Goal: Task Accomplishment & Management: Manage account settings

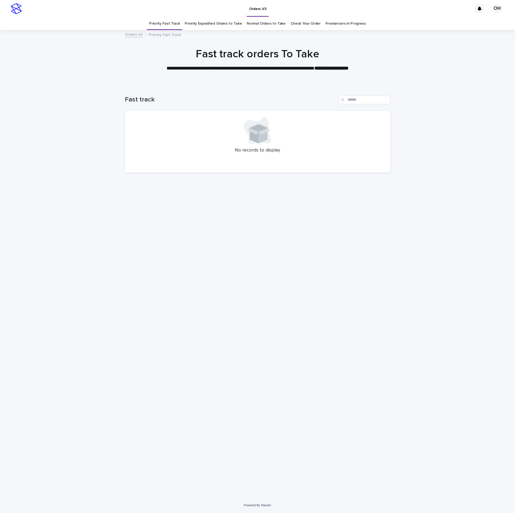
click at [306, 25] on link "Check Your Order" at bounding box center [305, 23] width 30 height 13
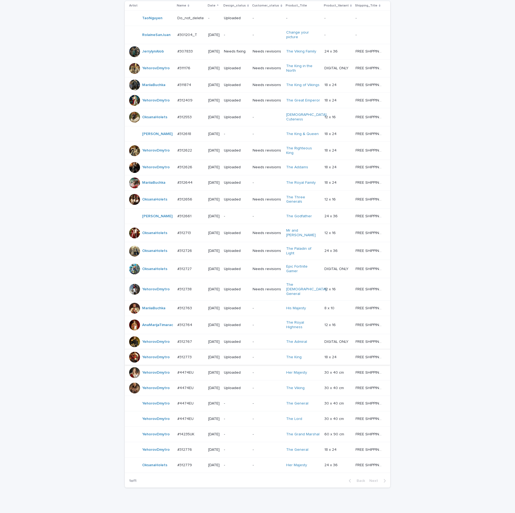
scroll to position [171, 0]
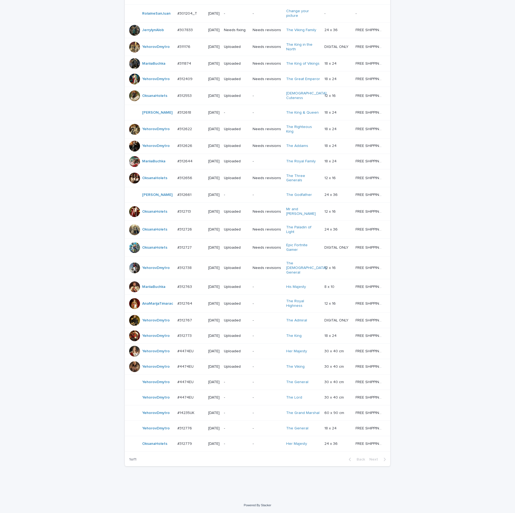
click at [182, 444] on p "#312779" at bounding box center [185, 444] width 16 height 6
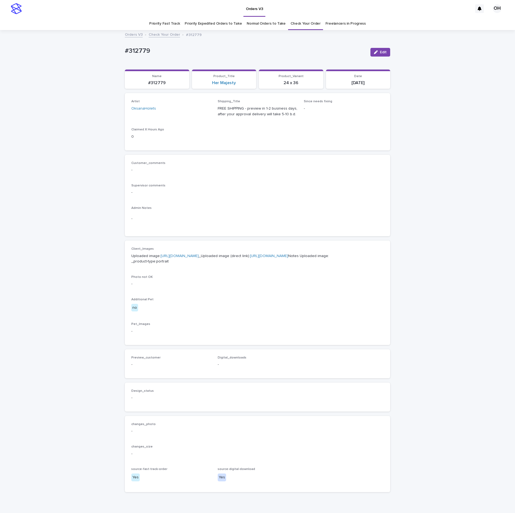
click at [161, 258] on p "Uploaded image: [URL][DOMAIN_NAME] _Uploaded image (direct link): [URL][DOMAIN_…" at bounding box center [257, 258] width 252 height 11
click at [164, 258] on link "[URL][DOMAIN_NAME]" at bounding box center [180, 256] width 38 height 4
drag, startPoint x: 177, startPoint y: 42, endPoint x: 101, endPoint y: 50, distance: 76.7
click at [101, 50] on div "Loading... Saving… Loading... Saving… #312779 Edit #312779 Edit Sorry, there wa…" at bounding box center [257, 277] width 515 height 493
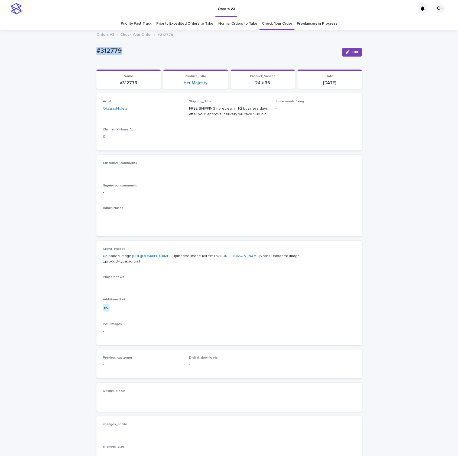
click at [269, 20] on link "Check Your Order" at bounding box center [277, 23] width 30 height 13
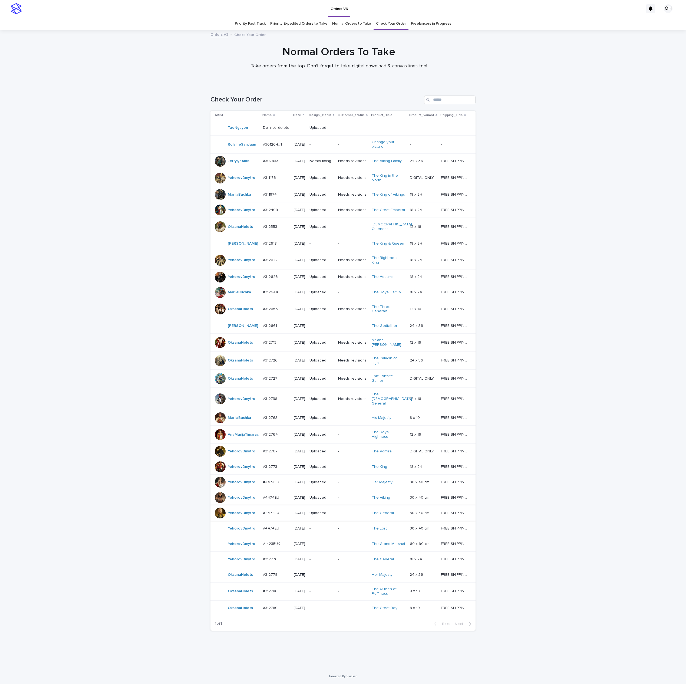
scroll to position [38, 0]
click at [265, 513] on p "#312780" at bounding box center [271, 608] width 16 height 6
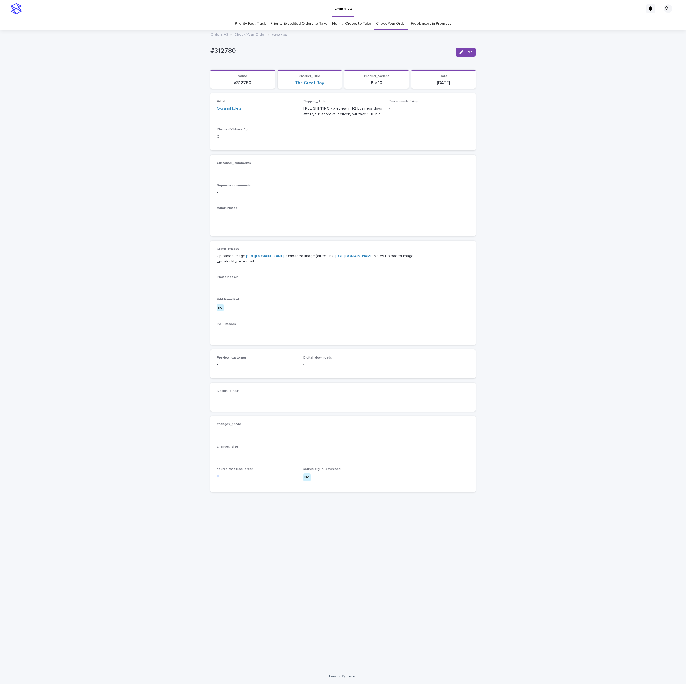
click at [247, 258] on link "[URL][DOMAIN_NAME]" at bounding box center [265, 256] width 38 height 4
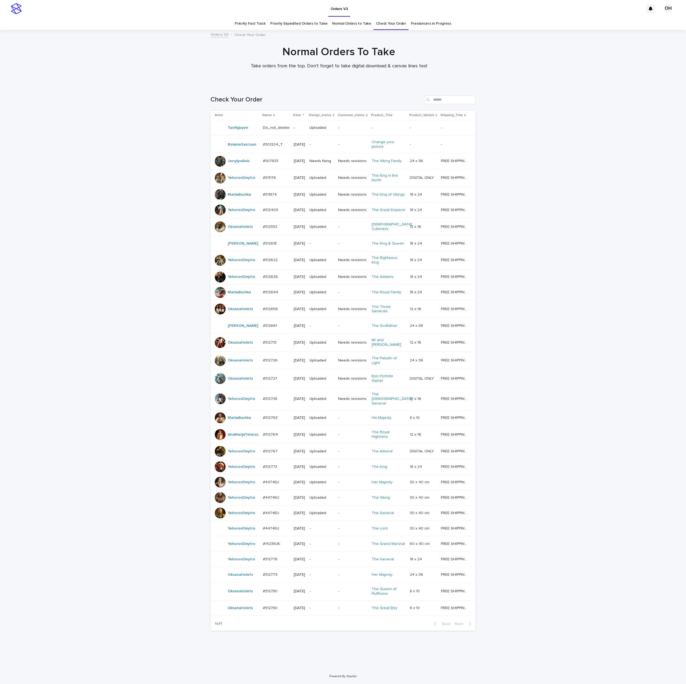
scroll to position [17, 0]
click at [266, 513] on p "#312779" at bounding box center [271, 575] width 16 height 6
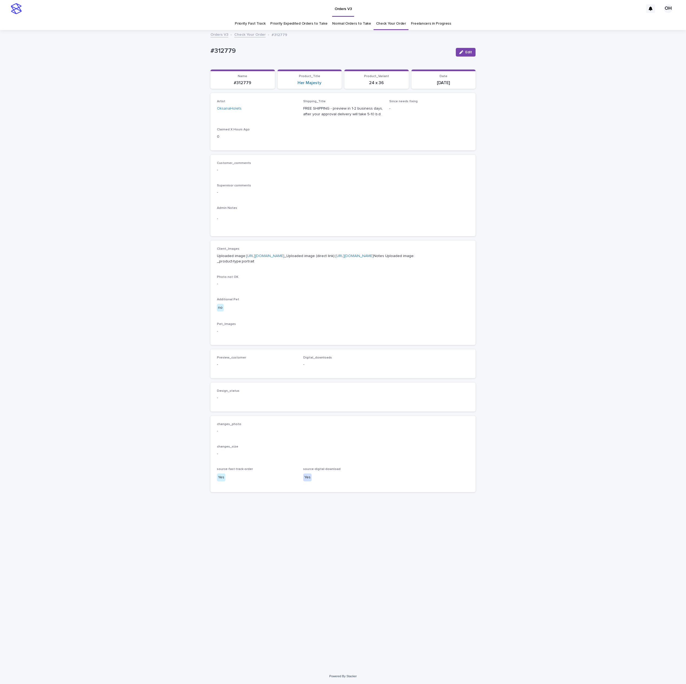
click at [263, 263] on p "Uploaded image: [URL][DOMAIN_NAME] _Uploaded image (direct link): [URL][DOMAIN_…" at bounding box center [343, 258] width 252 height 11
click at [271, 258] on p "Uploaded image: [URL][DOMAIN_NAME] _Uploaded image (direct link): [URL][DOMAIN_…" at bounding box center [343, 258] width 252 height 11
click at [280, 258] on link "[URL][DOMAIN_NAME]" at bounding box center [265, 256] width 38 height 4
click at [481, 127] on div "Loading... Saving… Loading... Saving… #312779 Edit #312779 Edit Sorry, there wa…" at bounding box center [343, 350] width 686 height 638
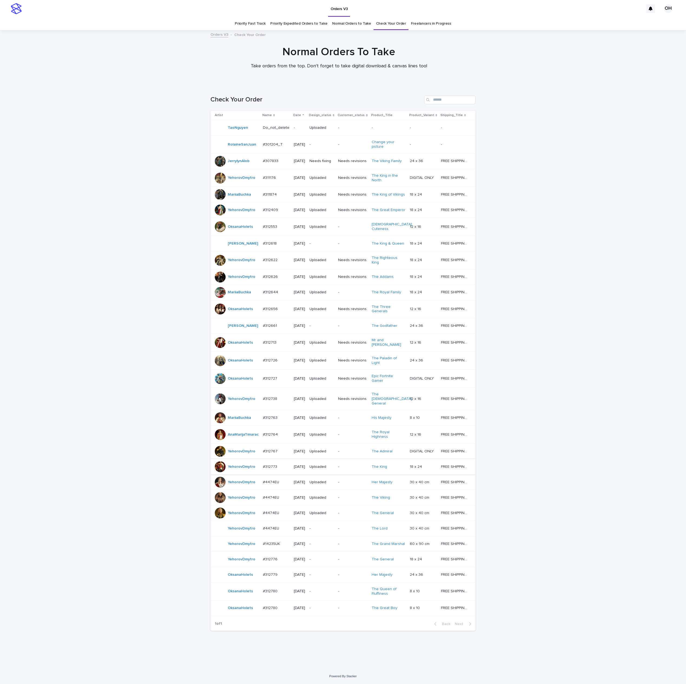
scroll to position [38, 0]
click at [268, 513] on div "#312780 #312780" at bounding box center [276, 591] width 27 height 9
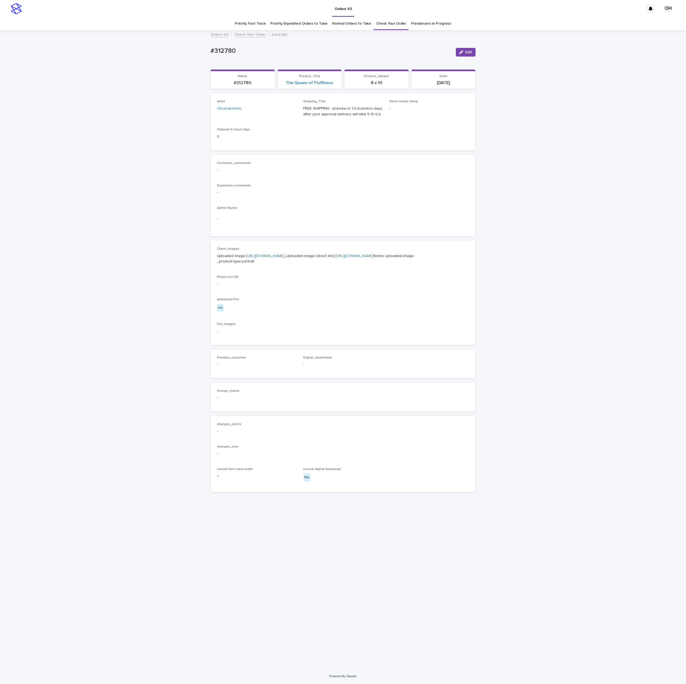
click at [265, 258] on link "[URL][DOMAIN_NAME]" at bounding box center [265, 256] width 38 height 4
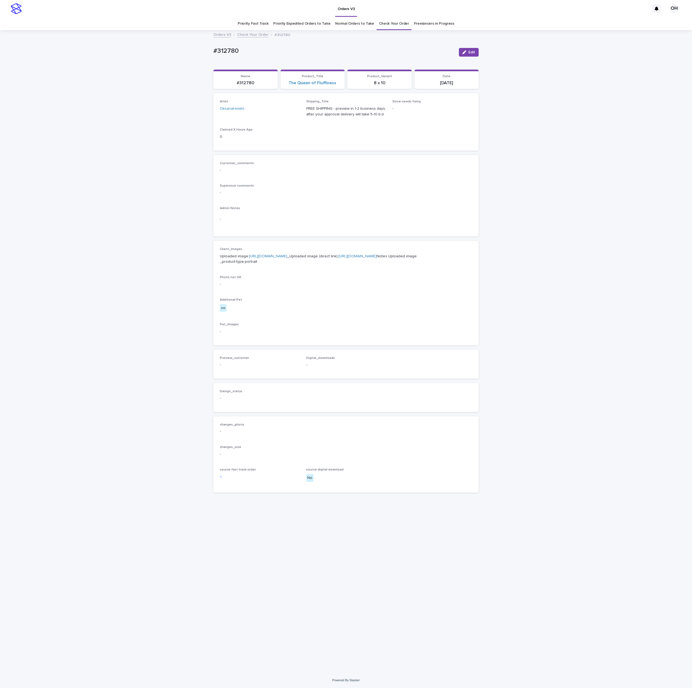
click at [175, 49] on div "Loading... Saving… Loading... Saving… #312780 Edit #312780 Edit Sorry, there wa…" at bounding box center [346, 352] width 692 height 642
drag, startPoint x: 259, startPoint y: 45, endPoint x: 240, endPoint y: 50, distance: 19.6
click at [187, 45] on div "Loading... Saving… Loading... Saving… #312780 Edit #312780 Edit Sorry, there wa…" at bounding box center [346, 352] width 692 height 642
copy p "#312780"
click at [372, 171] on p "-" at bounding box center [346, 170] width 252 height 6
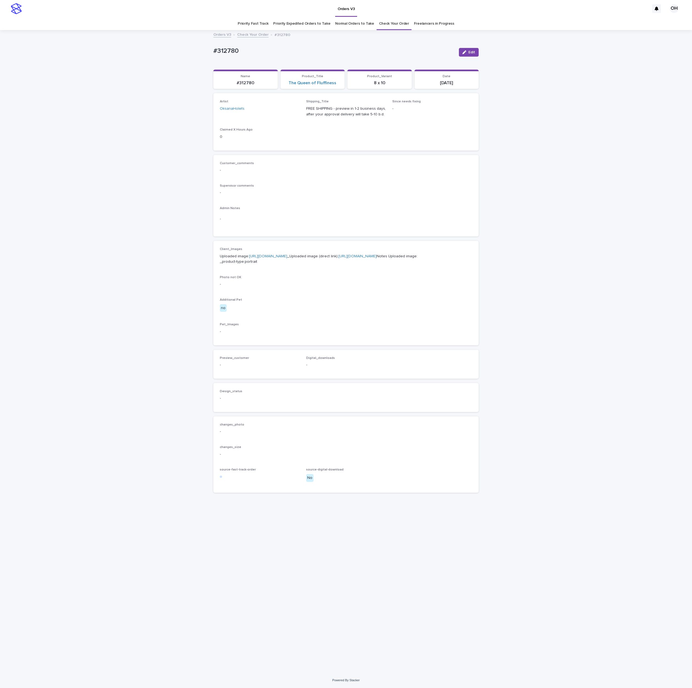
drag, startPoint x: 337, startPoint y: 147, endPoint x: 269, endPoint y: 69, distance: 103.0
click at [337, 147] on div "Artist OksanaHolets Shipping_Title FREE SHIPPING - preview in 1-2 business days…" at bounding box center [345, 121] width 265 height 57
drag, startPoint x: 258, startPoint y: 56, endPoint x: 227, endPoint y: 51, distance: 31.8
click at [207, 56] on div "Loading... Saving… Loading... Saving… #312780 Edit #312780 Edit Sorry, there wa…" at bounding box center [346, 352] width 692 height 642
copy p "#312780"
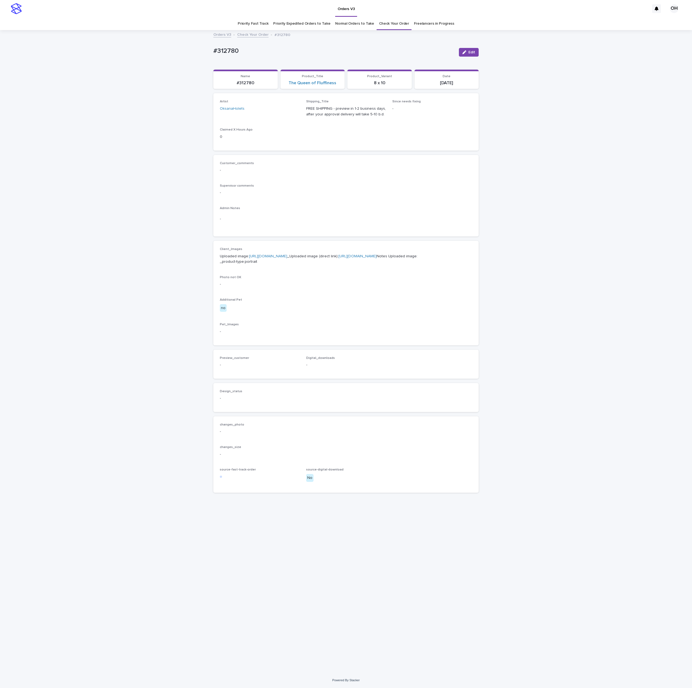
click at [391, 170] on p "-" at bounding box center [346, 170] width 252 height 6
click at [474, 50] on button "Edit" at bounding box center [469, 52] width 20 height 9
click at [229, 376] on button "Add" at bounding box center [233, 371] width 26 height 9
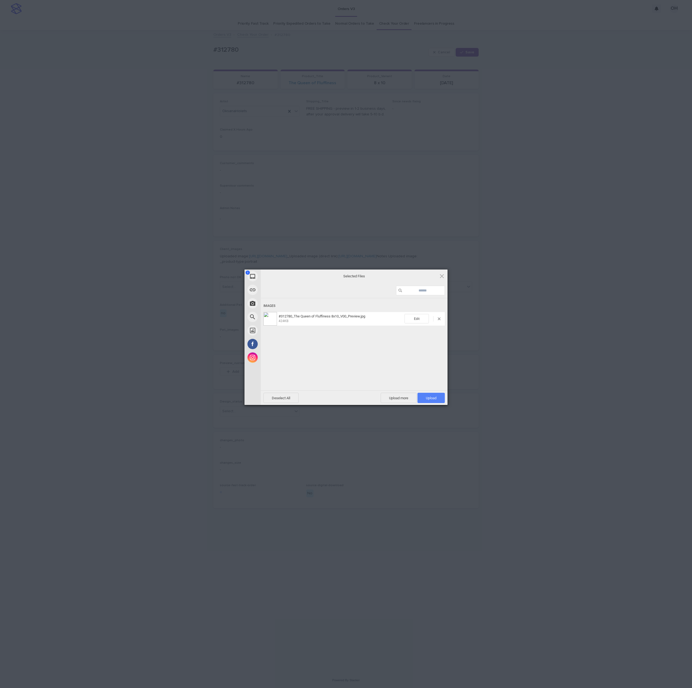
click at [427, 400] on span "Upload 1" at bounding box center [430, 397] width 27 height 10
click at [515, 314] on div "My Device Link (URL) Take Photo Web Search Unsplash Facebook Instagram Uploaded…" at bounding box center [346, 344] width 692 height 688
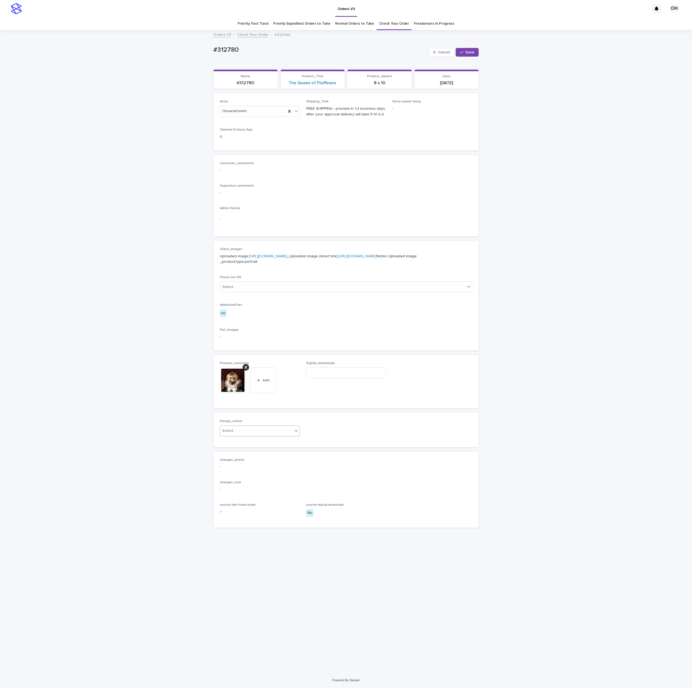
click at [262, 435] on div "Select..." at bounding box center [256, 430] width 73 height 9
click at [231, 476] on div "Uploaded" at bounding box center [259, 474] width 79 height 9
click at [472, 54] on span "Save" at bounding box center [469, 52] width 9 height 4
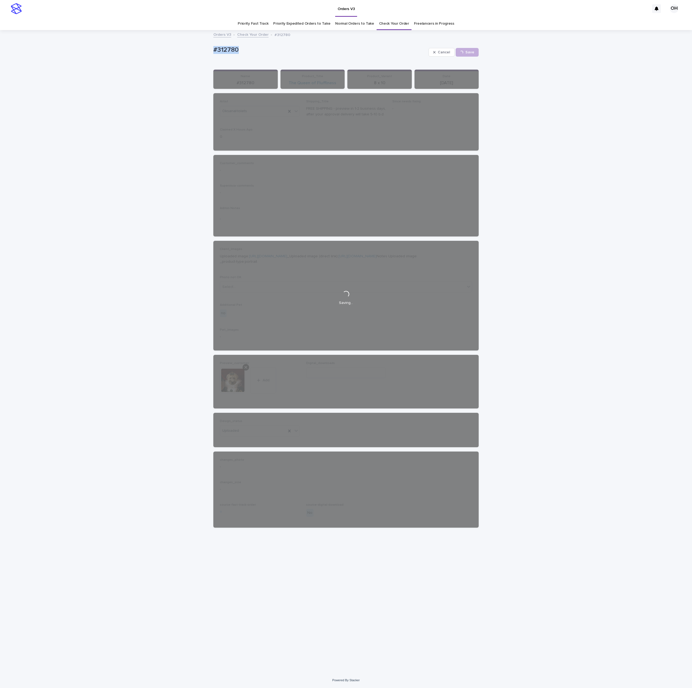
drag, startPoint x: 303, startPoint y: 60, endPoint x: 193, endPoint y: 53, distance: 109.8
click at [188, 53] on div "Loading... Saving… Loading... Saving… #312780 Cancel Save #312780 Cancel Loadin…" at bounding box center [346, 352] width 692 height 642
copy p "#312780"
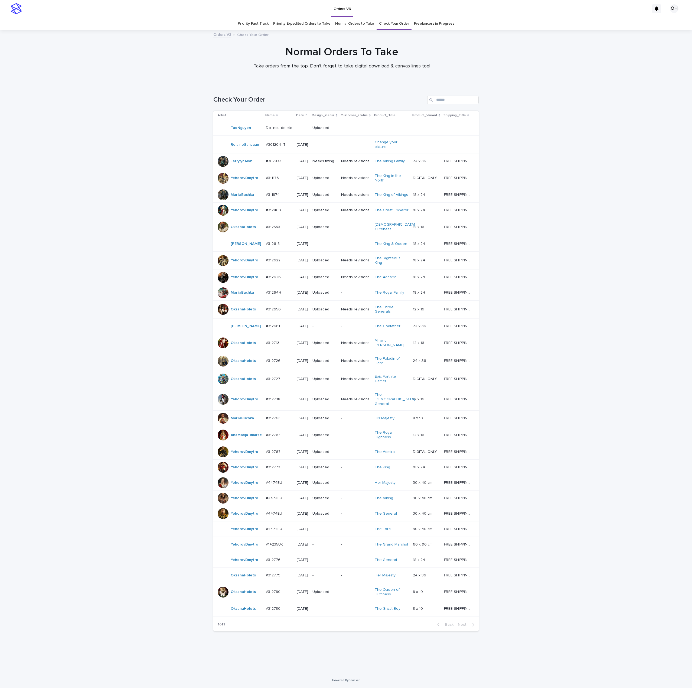
click at [272, 513] on p "#312780" at bounding box center [274, 608] width 16 height 6
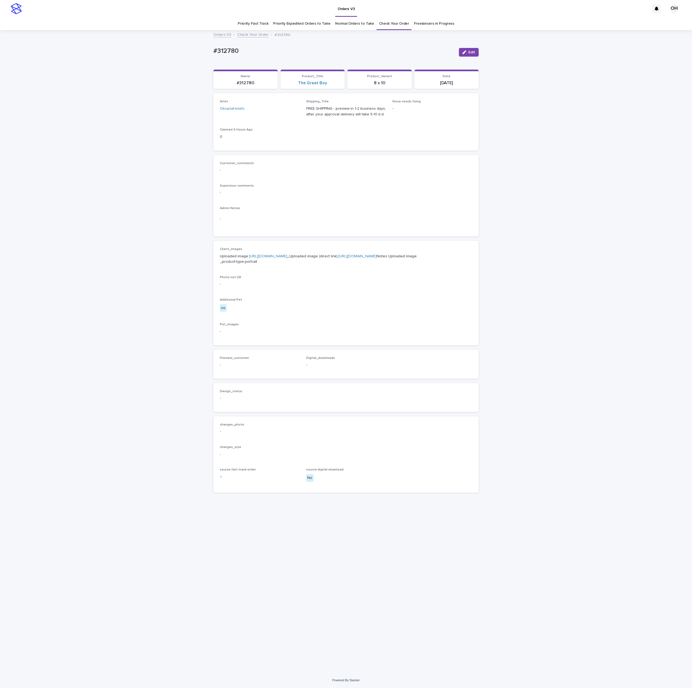
click at [284, 258] on link "[URL][DOMAIN_NAME]" at bounding box center [268, 256] width 38 height 4
drag, startPoint x: 366, startPoint y: 158, endPoint x: 303, endPoint y: 66, distance: 111.2
click at [366, 158] on div "Customer_comments - Supervisor comments - Admin Notes -" at bounding box center [345, 196] width 265 height 82
drag, startPoint x: 272, startPoint y: 45, endPoint x: 197, endPoint y: 44, distance: 74.5
click at [197, 44] on div "Loading... Saving… Loading... Saving… #312780 Edit #312780 Edit Sorry, there wa…" at bounding box center [346, 352] width 692 height 642
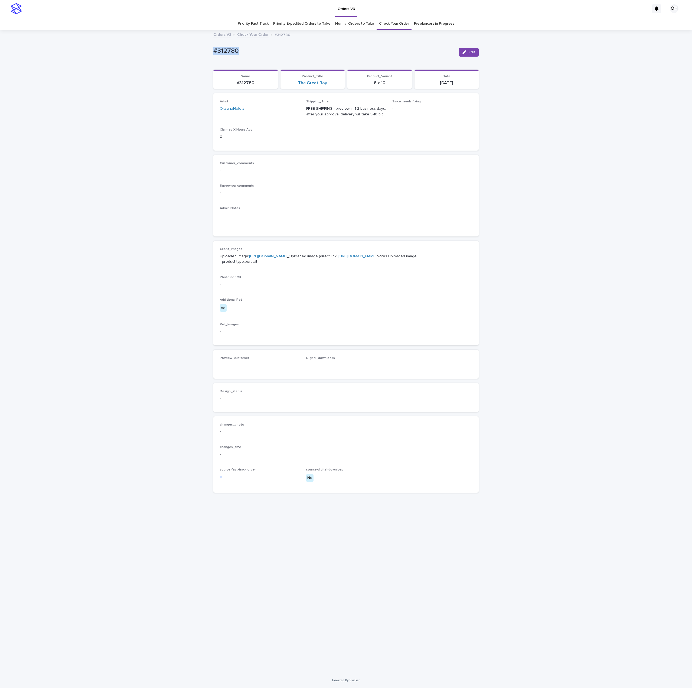
drag, startPoint x: 219, startPoint y: 50, endPoint x: 225, endPoint y: 51, distance: 6.0
copy p "#312780"
click at [466, 55] on button "Edit" at bounding box center [469, 52] width 20 height 9
click at [240, 376] on button "Add" at bounding box center [233, 371] width 26 height 9
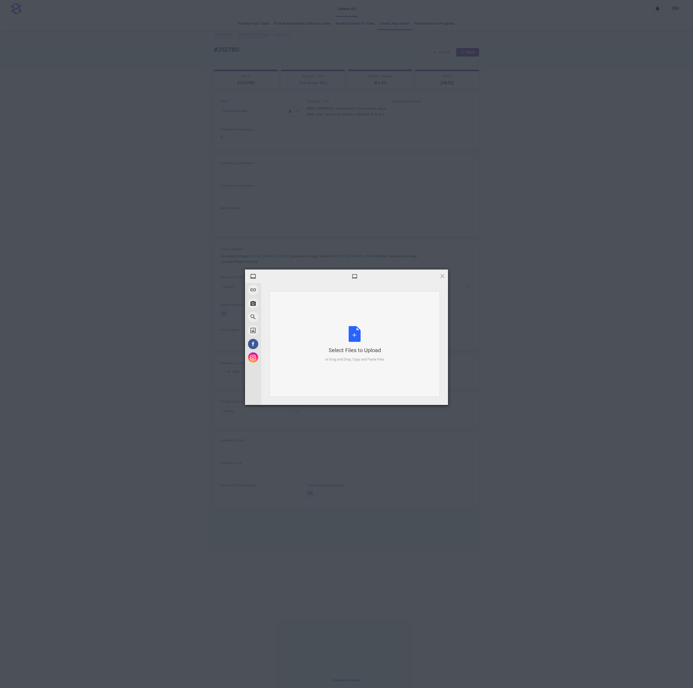
click at [355, 322] on div "Select Files to Upload or Drag and Drop, Copy and Paste Files" at bounding box center [354, 344] width 171 height 106
click at [436, 399] on span "Upload 1" at bounding box center [431, 398] width 11 height 4
click at [515, 312] on div "My Device Link (URL) Take Photo Web Search Unsplash Facebook Instagram Uploaded…" at bounding box center [346, 344] width 693 height 688
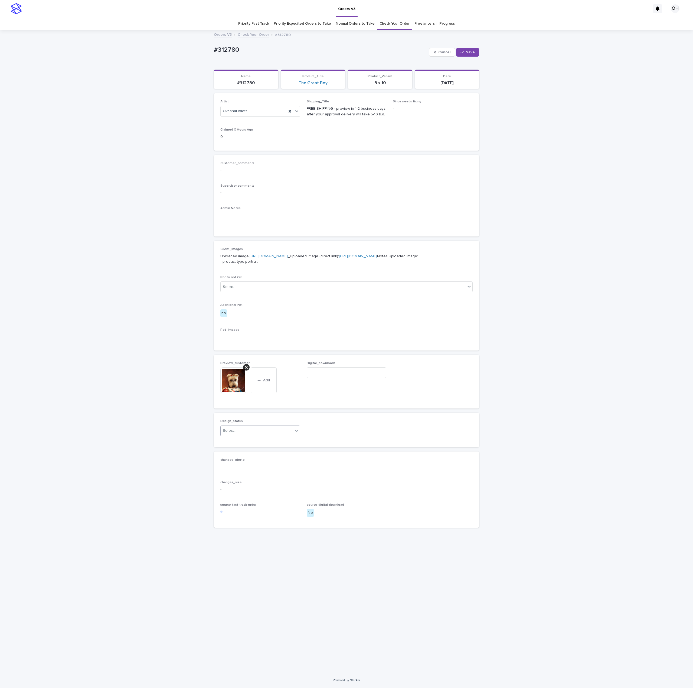
drag, startPoint x: 244, startPoint y: 456, endPoint x: 242, endPoint y: 460, distance: 4.4
click at [244, 435] on div "Select..." at bounding box center [257, 430] width 73 height 9
click at [234, 469] on div "Uploaded" at bounding box center [260, 469] width 79 height 9
click at [477, 50] on button "Save" at bounding box center [467, 52] width 23 height 9
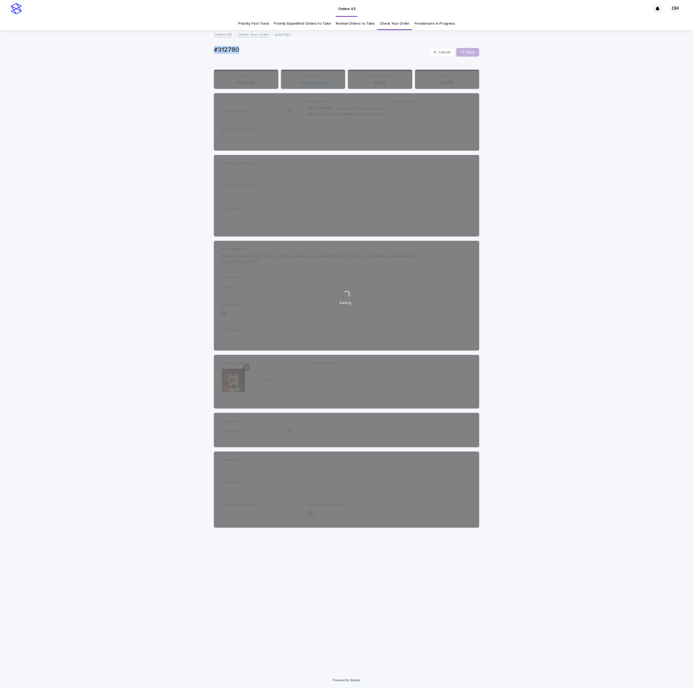
drag, startPoint x: 263, startPoint y: 55, endPoint x: 184, endPoint y: 48, distance: 79.0
click at [182, 48] on div "Loading... Saving… Loading... Saving… #312780 Cancel Save #312780 Cancel Loadin…" at bounding box center [346, 352] width 693 height 642
drag, startPoint x: 215, startPoint y: 50, endPoint x: 220, endPoint y: 51, distance: 5.3
copy p "#312780"
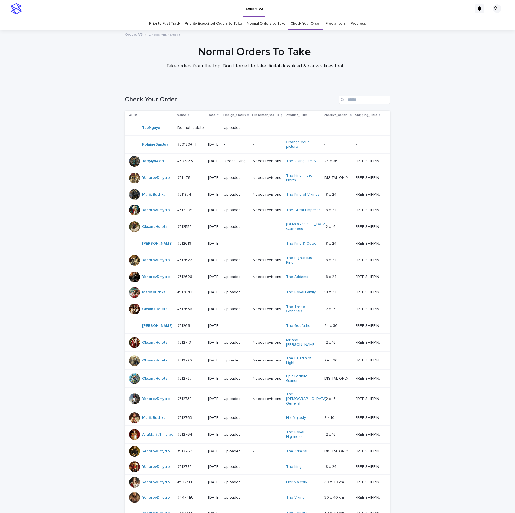
click at [438, 293] on div "Loading... Saving… Loading... Saving… Check Your Order Artist Name Date Design_…" at bounding box center [257, 374] width 515 height 578
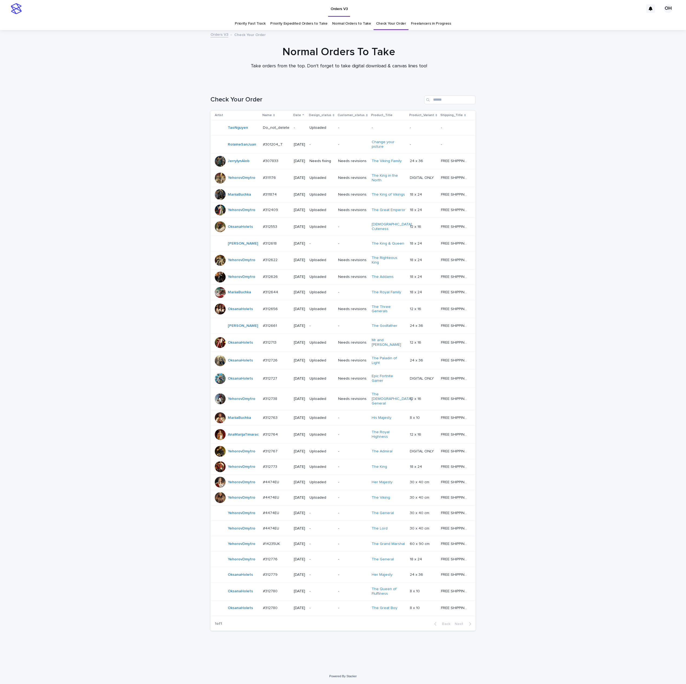
click at [264, 513] on td "#312780 #312780" at bounding box center [276, 592] width 31 height 18
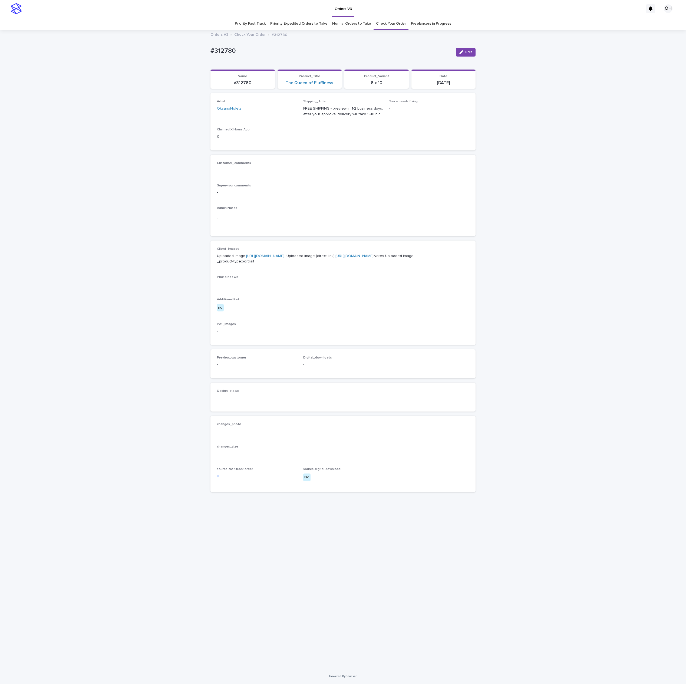
click at [254, 257] on link "[URL][DOMAIN_NAME]" at bounding box center [265, 256] width 38 height 4
click at [246, 258] on link "[URL][DOMAIN_NAME]" at bounding box center [265, 256] width 38 height 4
